Goal: Register for event/course

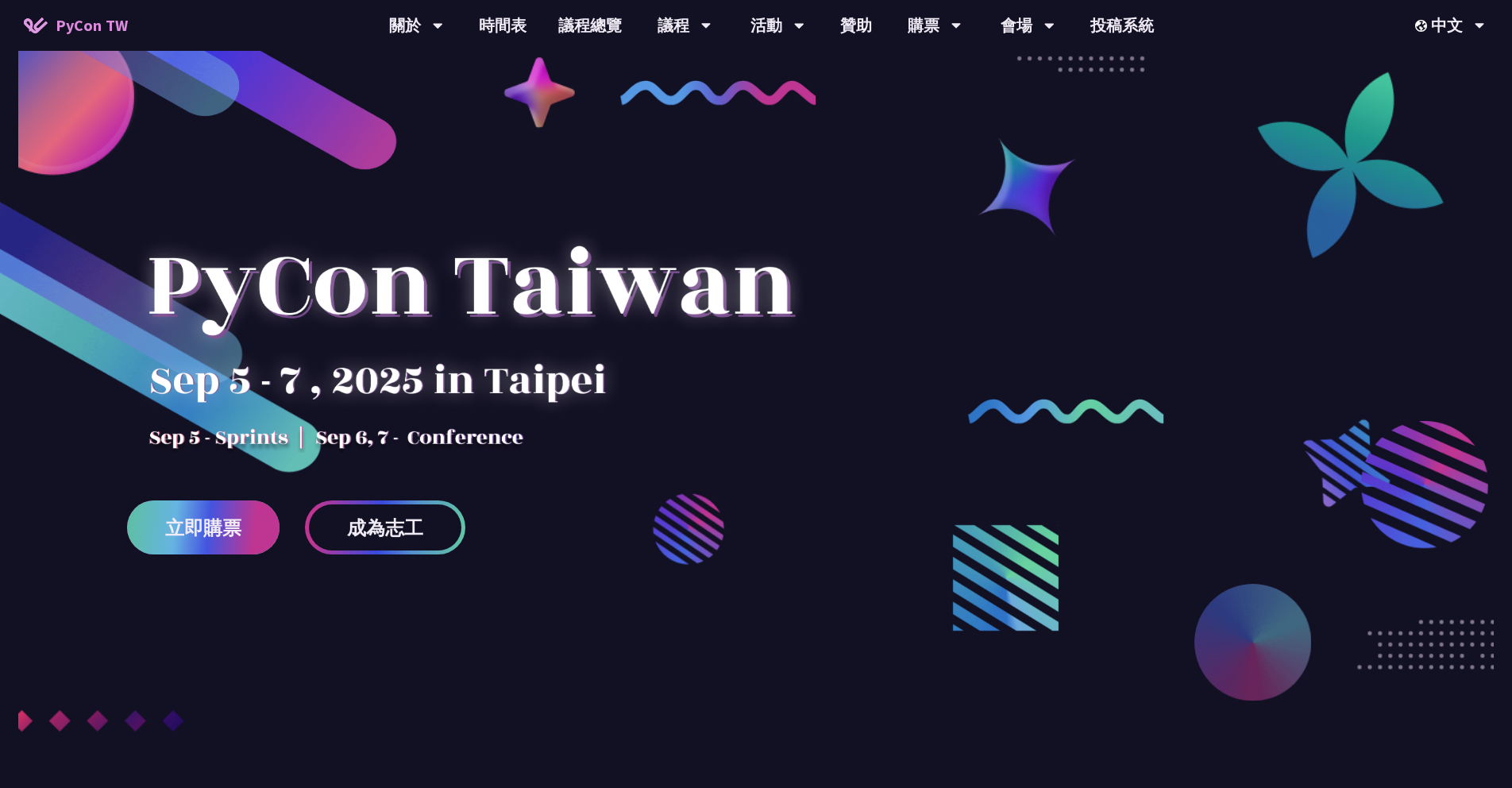
click at [206, 527] on span "立即購票" at bounding box center [203, 528] width 76 height 20
click at [192, 538] on span "立即購票" at bounding box center [203, 528] width 76 height 20
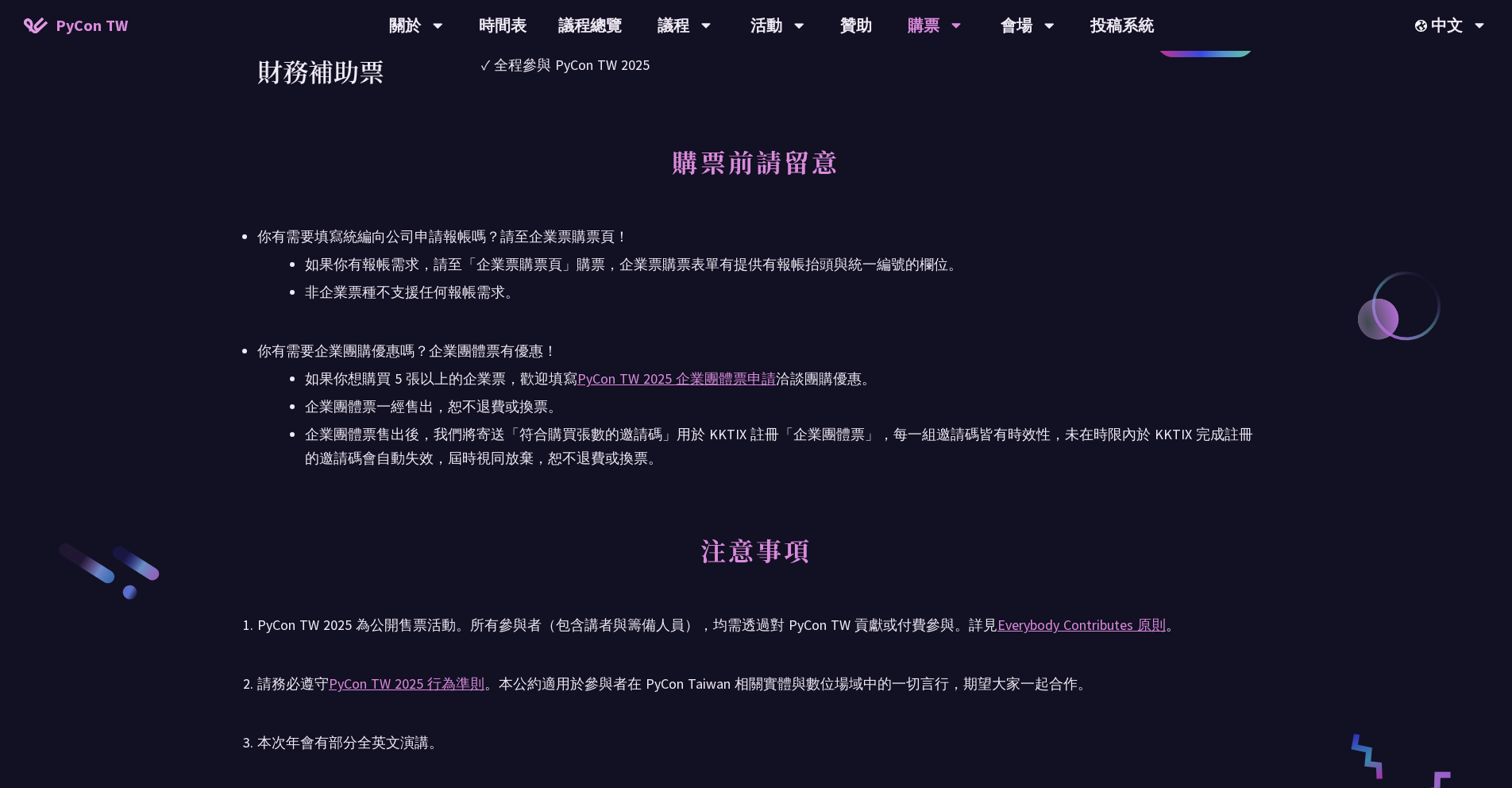
scroll to position [2193, 0]
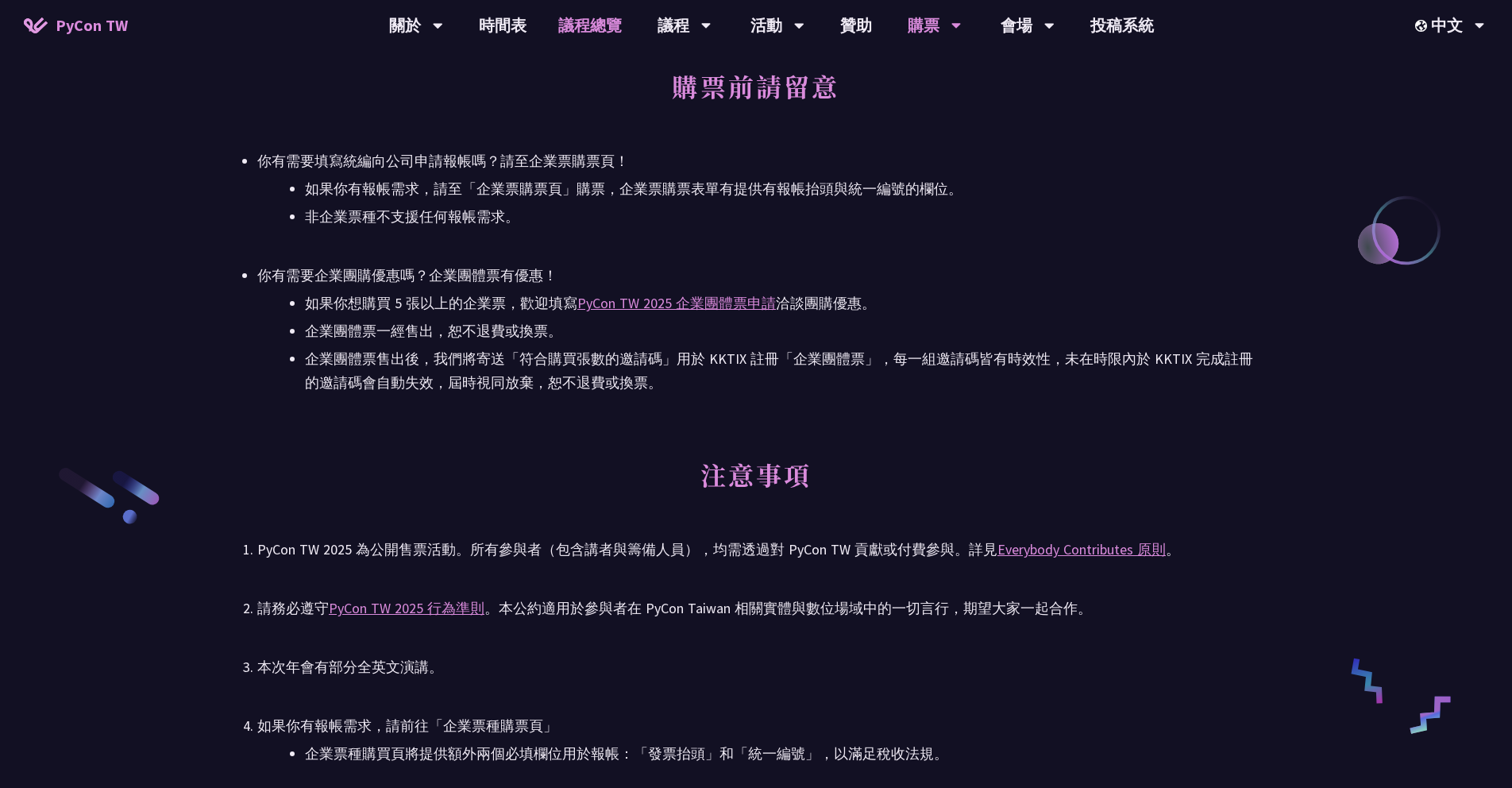
click at [577, 41] on link "議程總覽" at bounding box center [590, 25] width 96 height 51
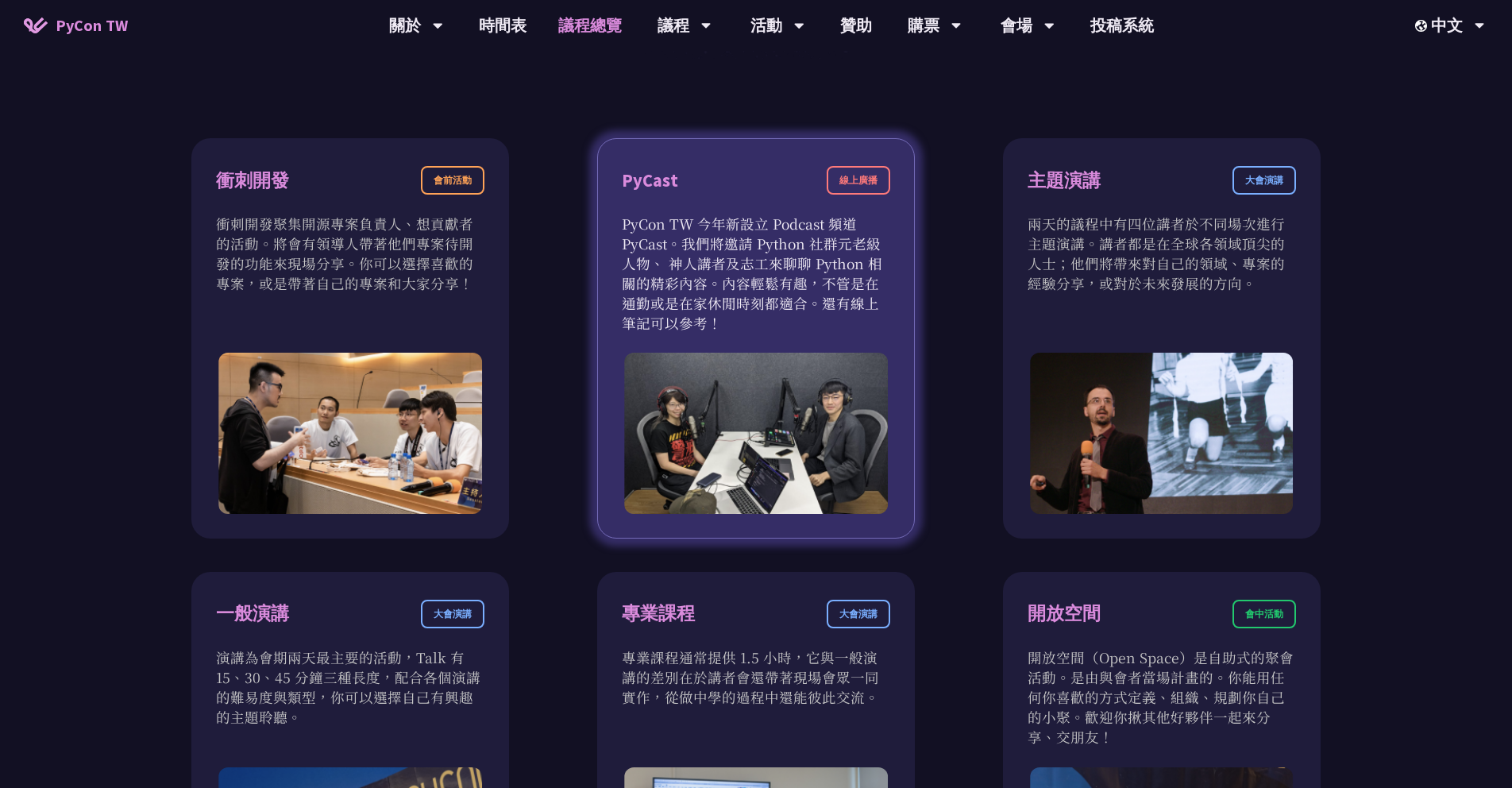
scroll to position [572, 0]
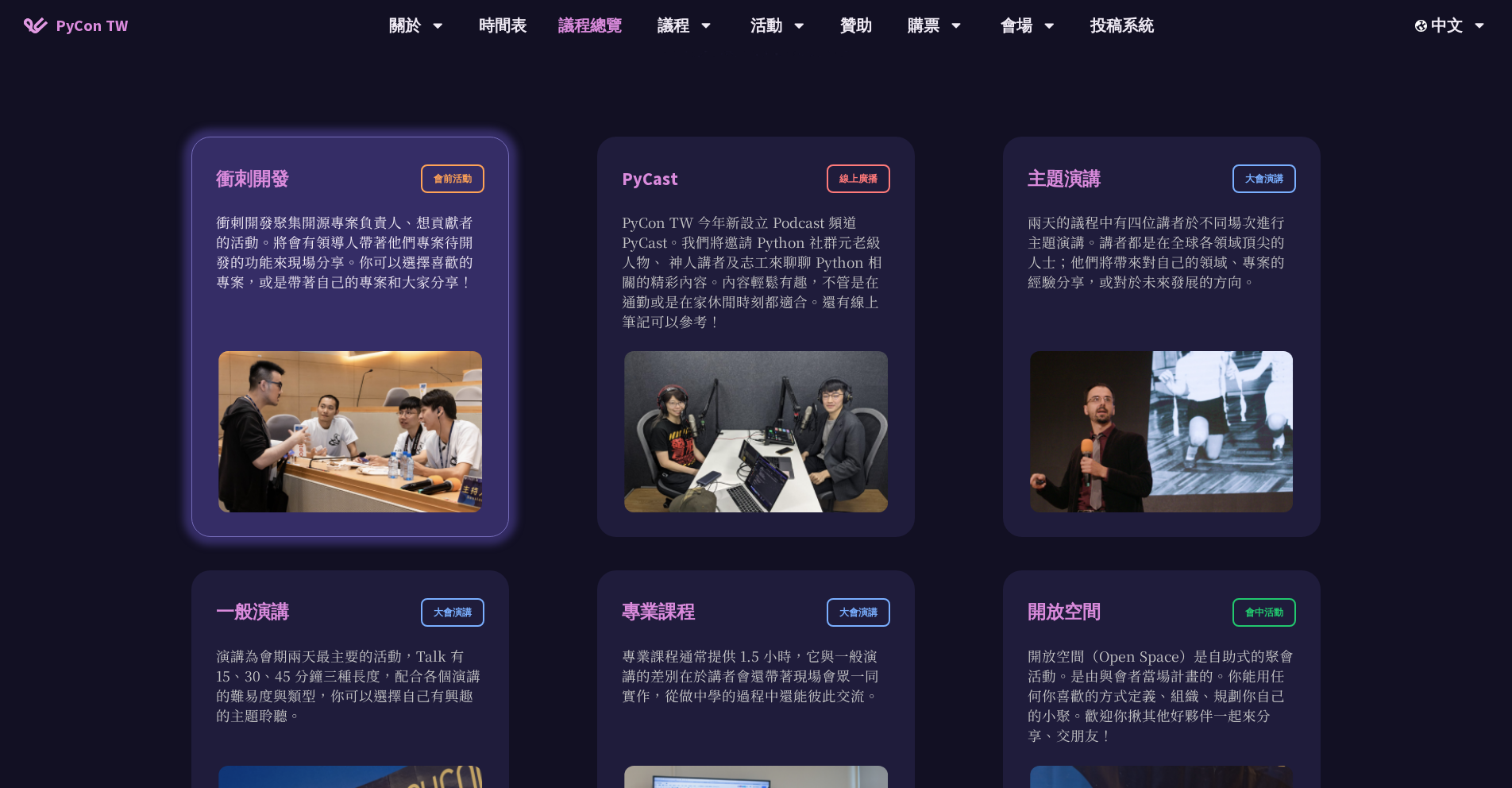
click at [453, 184] on div "會前活動" at bounding box center [452, 179] width 63 height 29
click at [386, 249] on p "衝刺開發聚集開源專案負責人、想貢獻者的活動。將會有領導人帶著他們專案待開發的功能來現場分享。你可以選擇喜歡的專案，或是帶著自己的專案和大家分享！" at bounding box center [350, 251] width 268 height 80
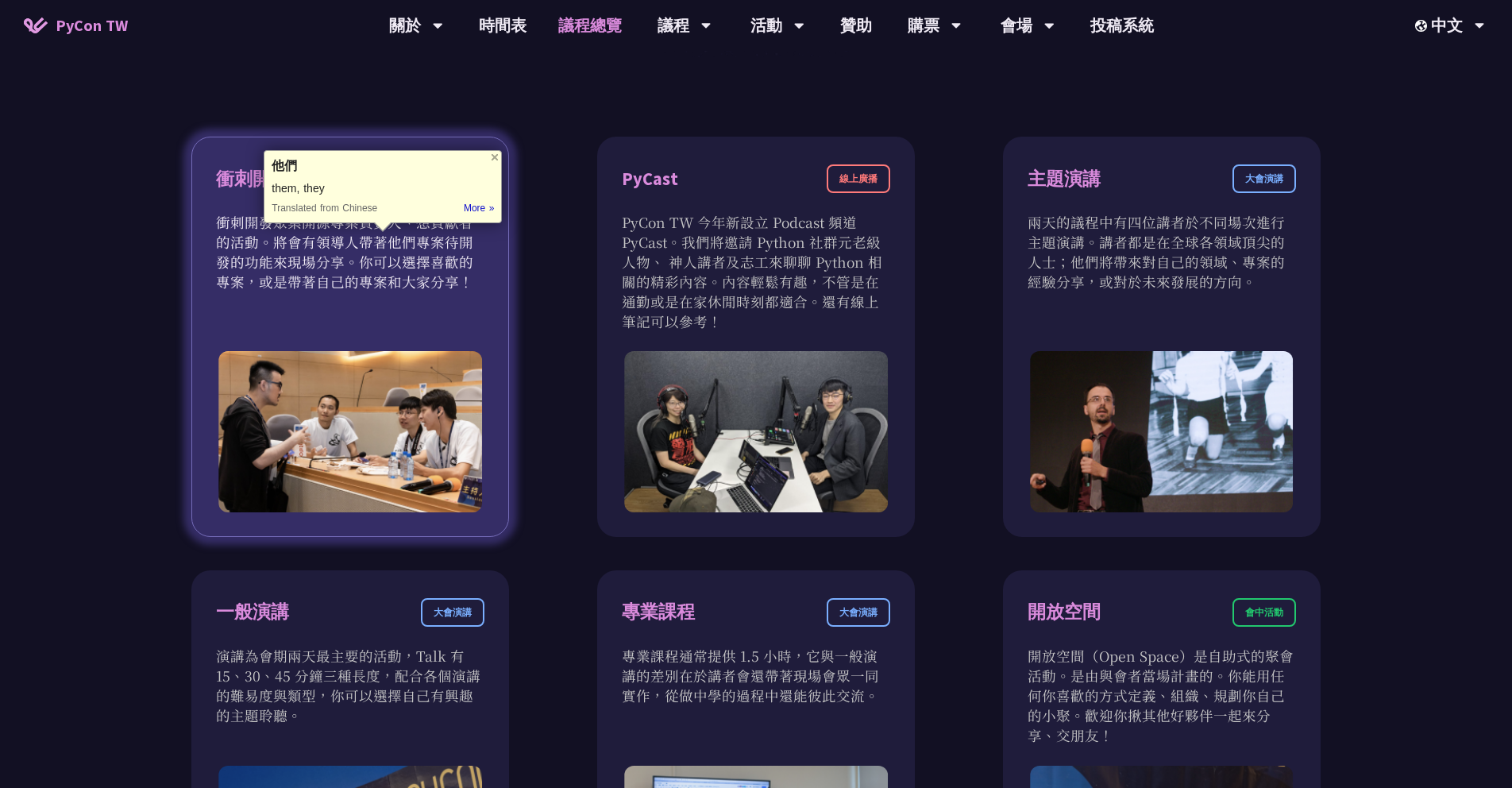
click at [426, 271] on p "衝刺開發聚集開源專案負責人、想貢獻者的活動。將會有領導人帶著他們專案待開發的功能來現場分享。你可以選擇喜歡的專案，或是帶著自己的專案和大家分享！" at bounding box center [350, 251] width 268 height 80
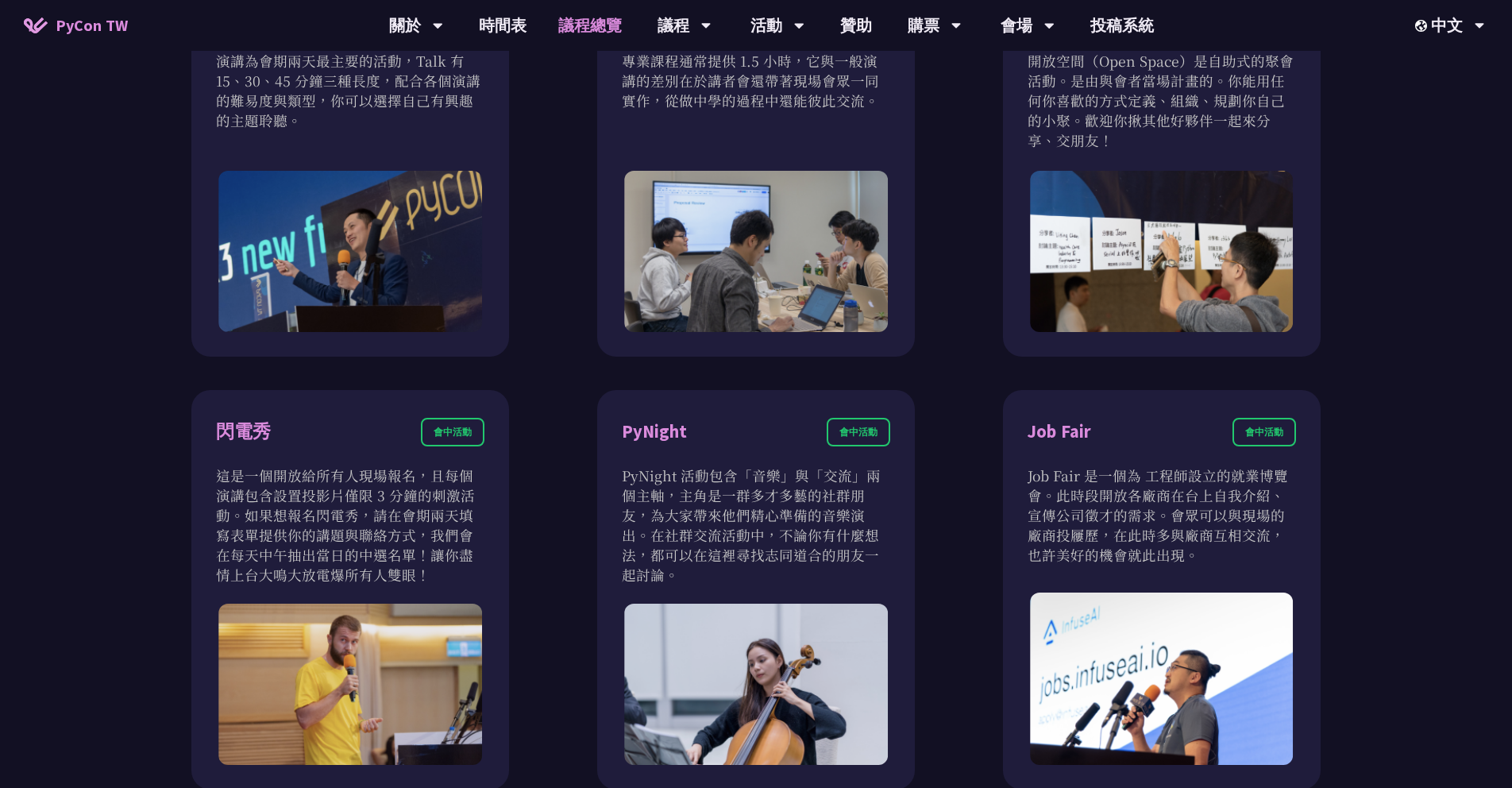
scroll to position [1144, 0]
